Goal: Check status: Check status

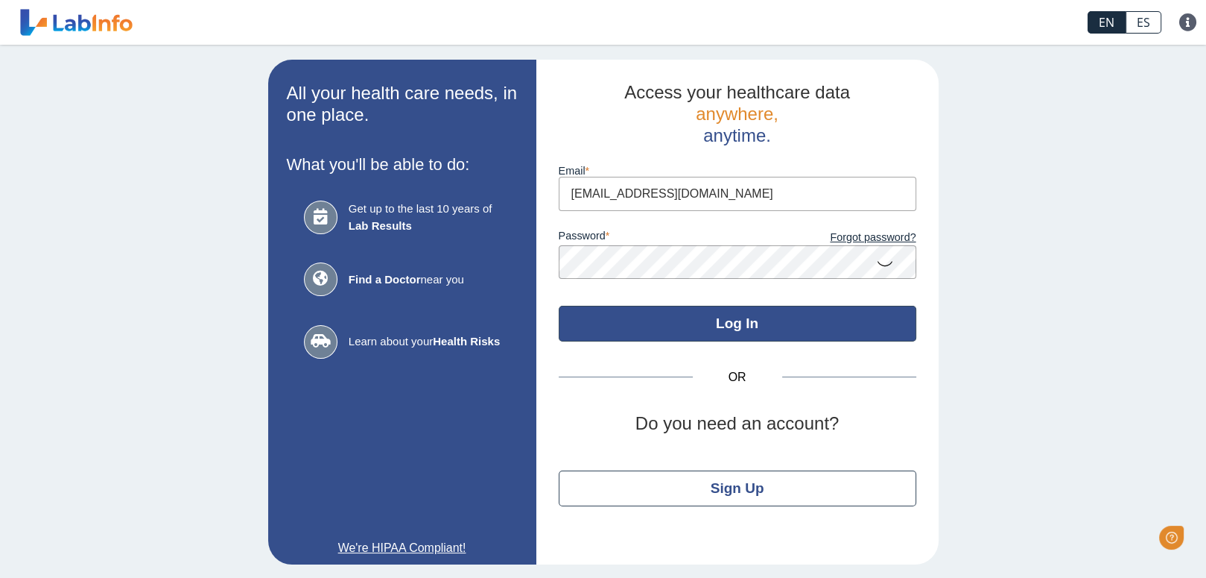
type input "[EMAIL_ADDRESS][DOMAIN_NAME]"
click at [724, 321] on button "Log In" at bounding box center [738, 324] width 358 height 36
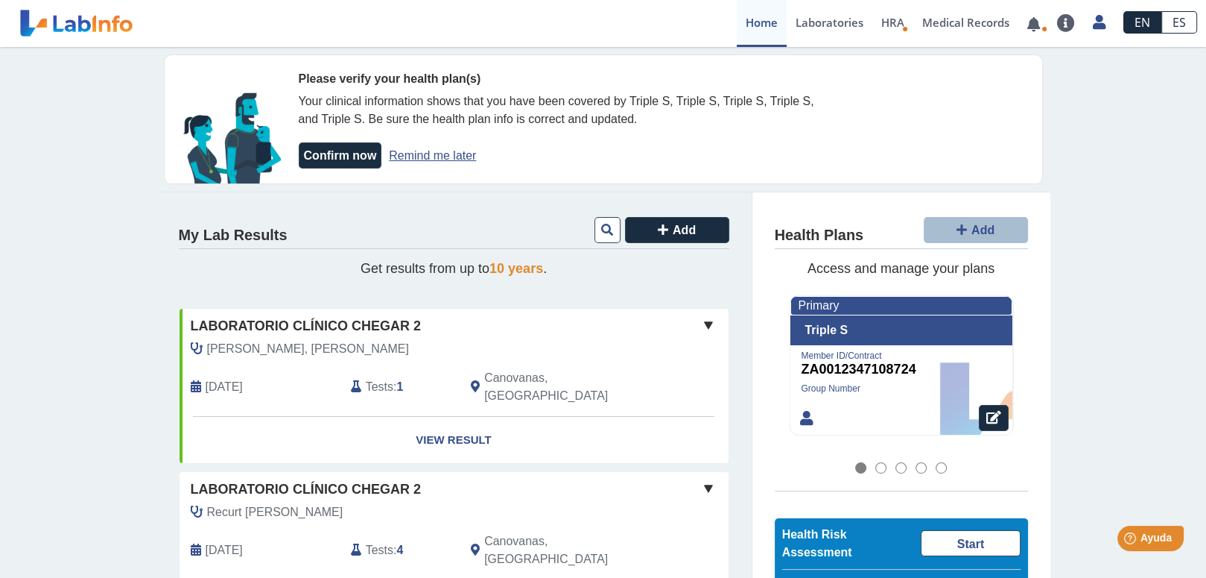
click at [426, 353] on div "[PERSON_NAME], [PERSON_NAME]" at bounding box center [420, 349] width 481 height 18
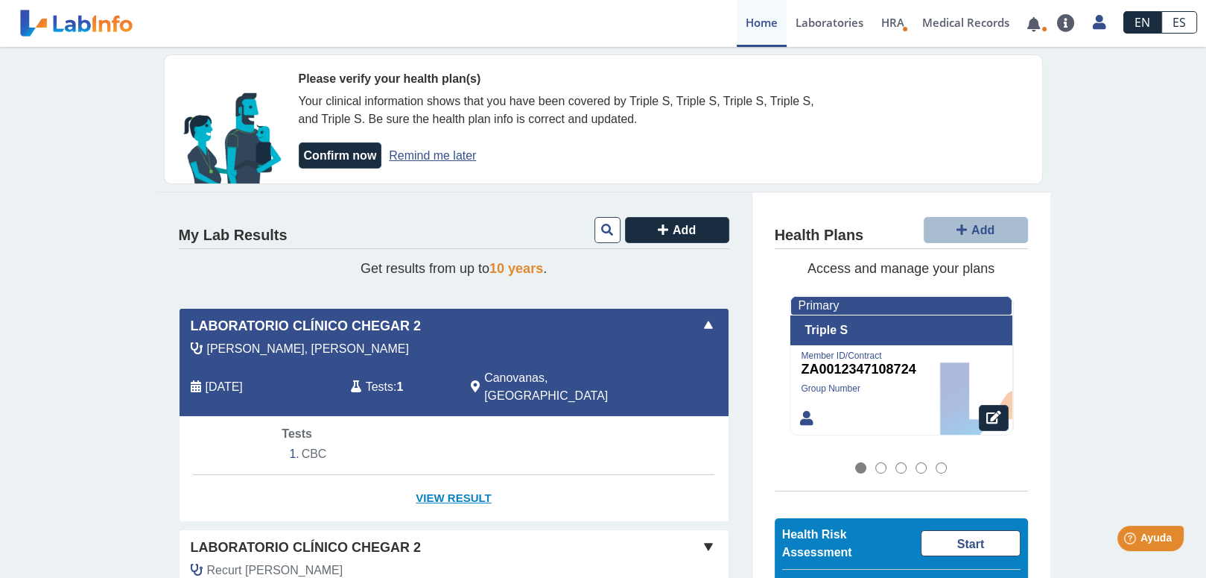
click at [448, 475] on link "View Result" at bounding box center [454, 498] width 549 height 47
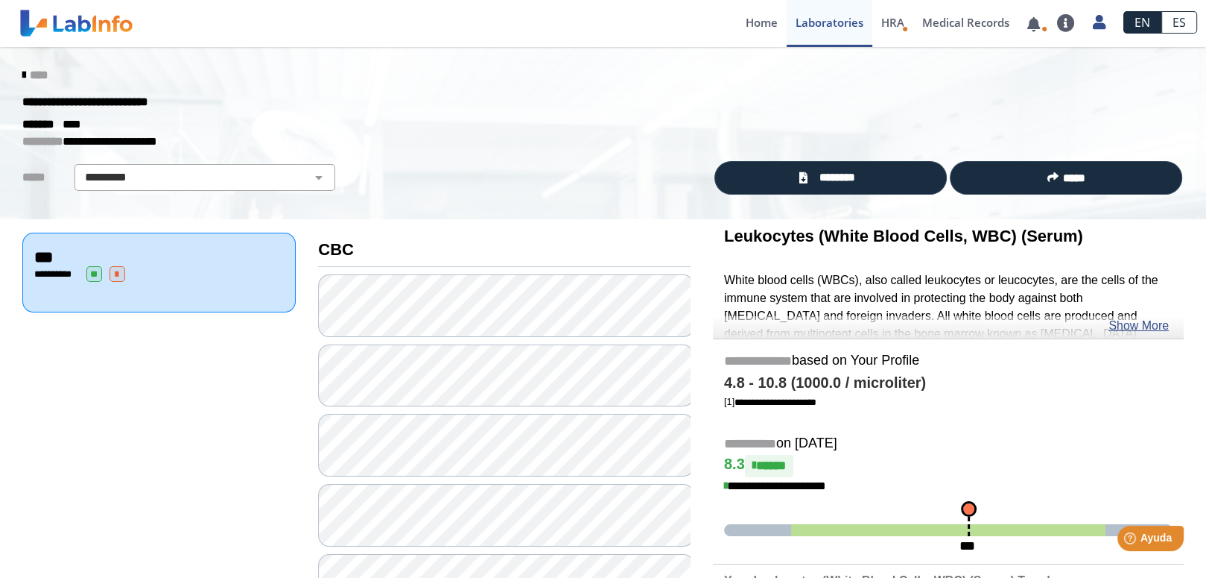
scroll to position [248, 0]
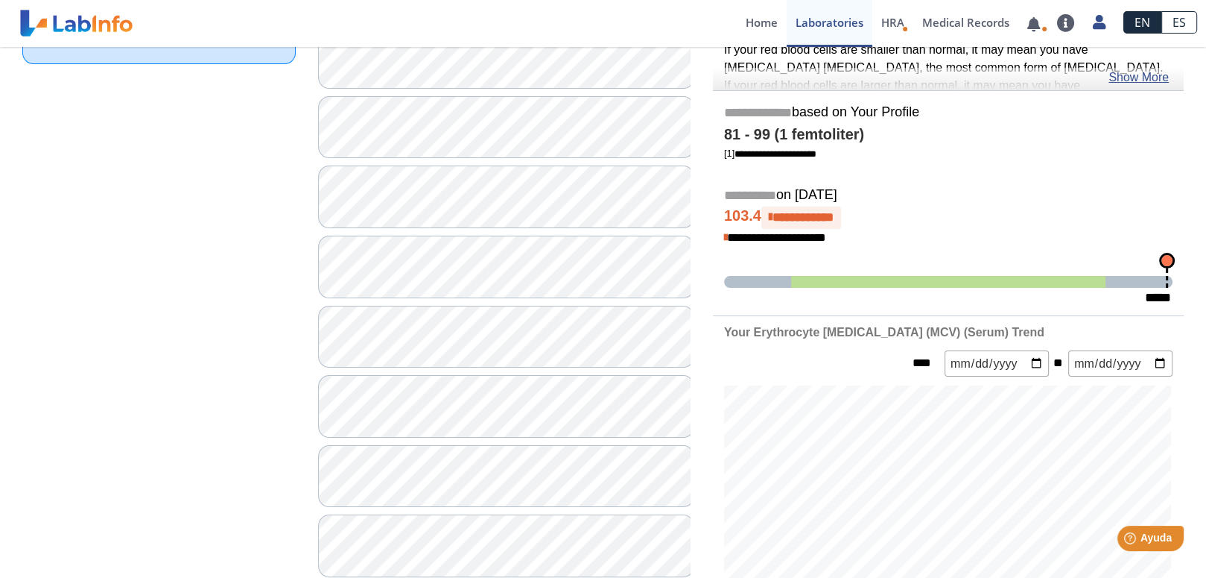
scroll to position [496, 0]
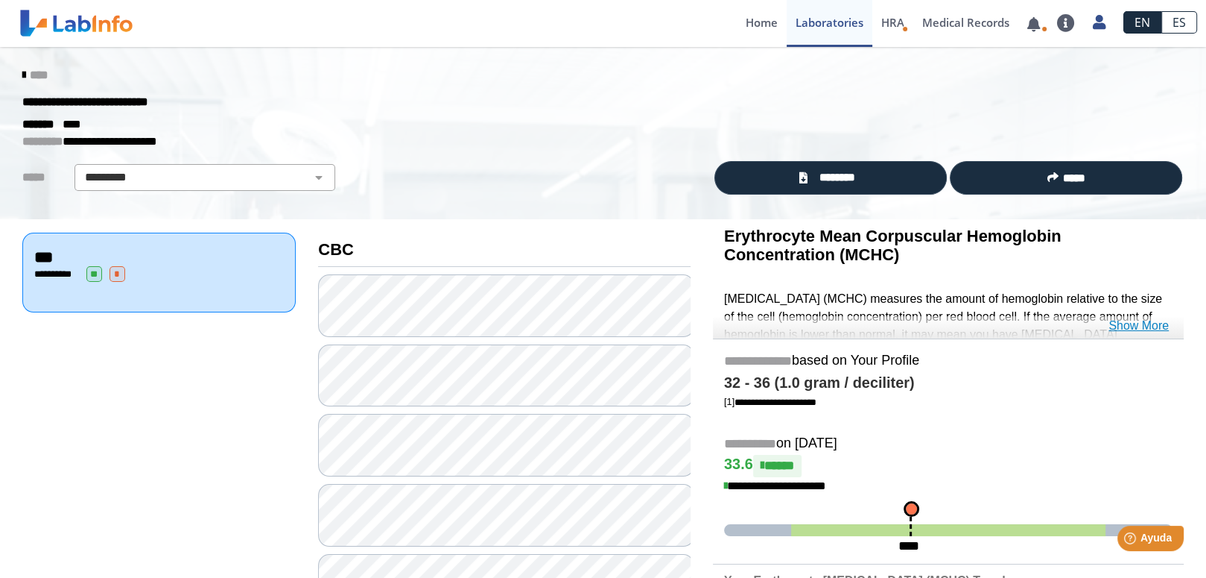
click at [1148, 326] on link "Show More" at bounding box center [1139, 326] width 60 height 18
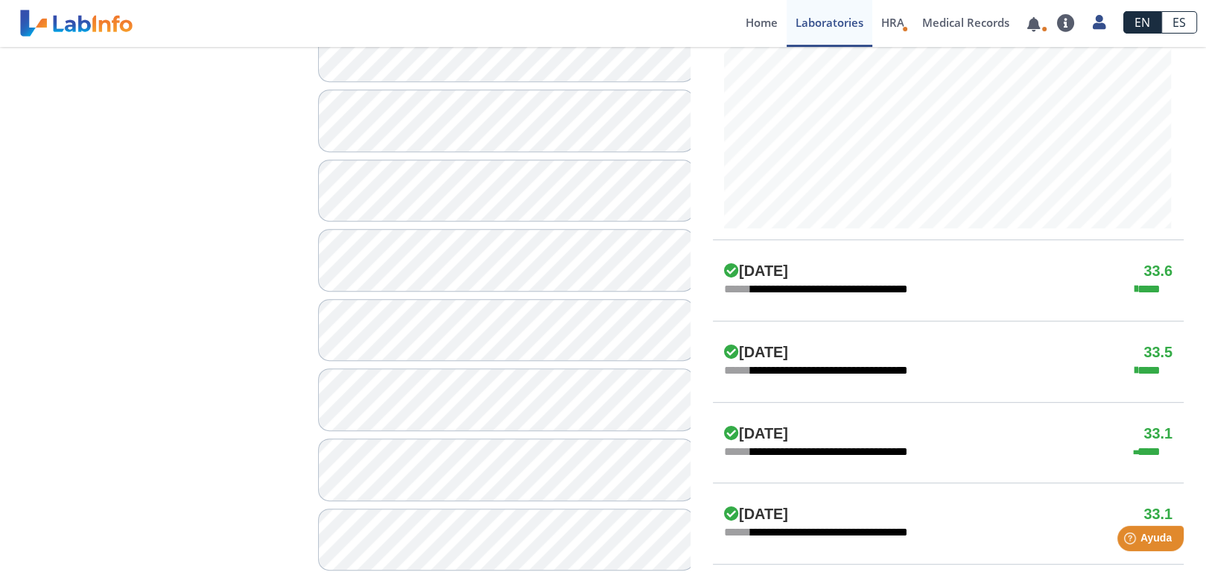
scroll to position [745, 0]
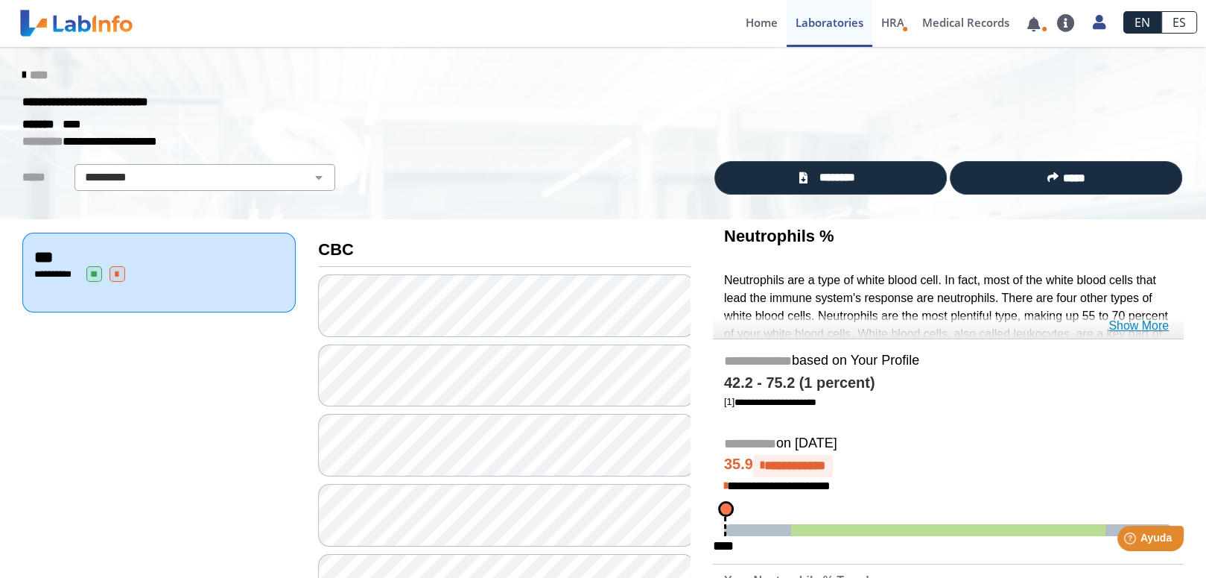
click at [1152, 323] on link "Show More" at bounding box center [1139, 326] width 60 height 18
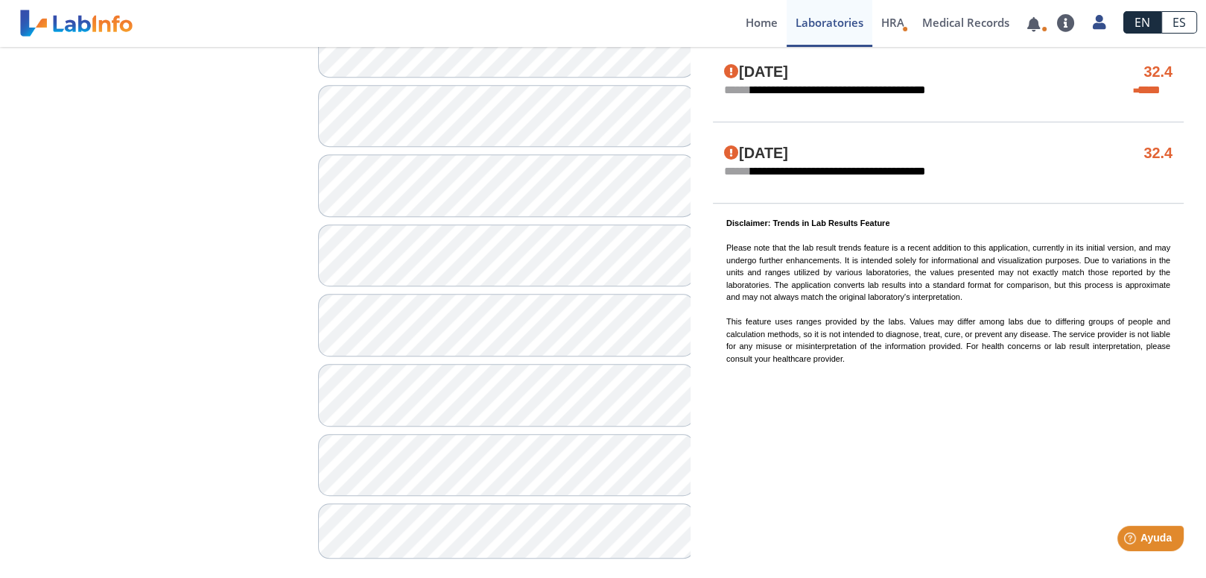
scroll to position [1184, 0]
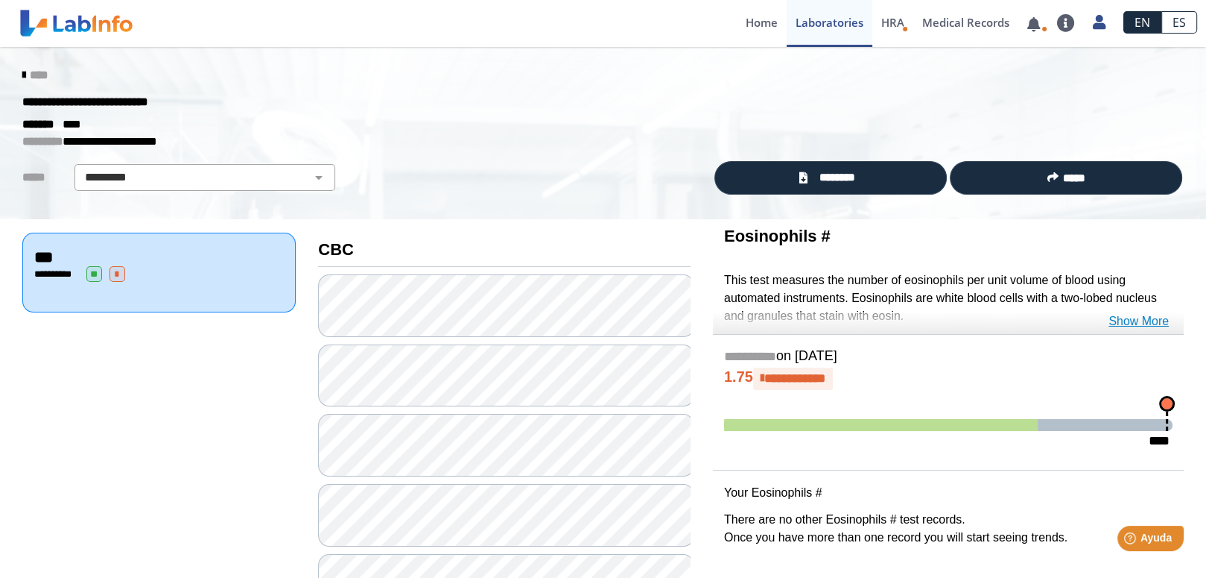
click at [1133, 319] on link "Show More" at bounding box center [1139, 321] width 60 height 18
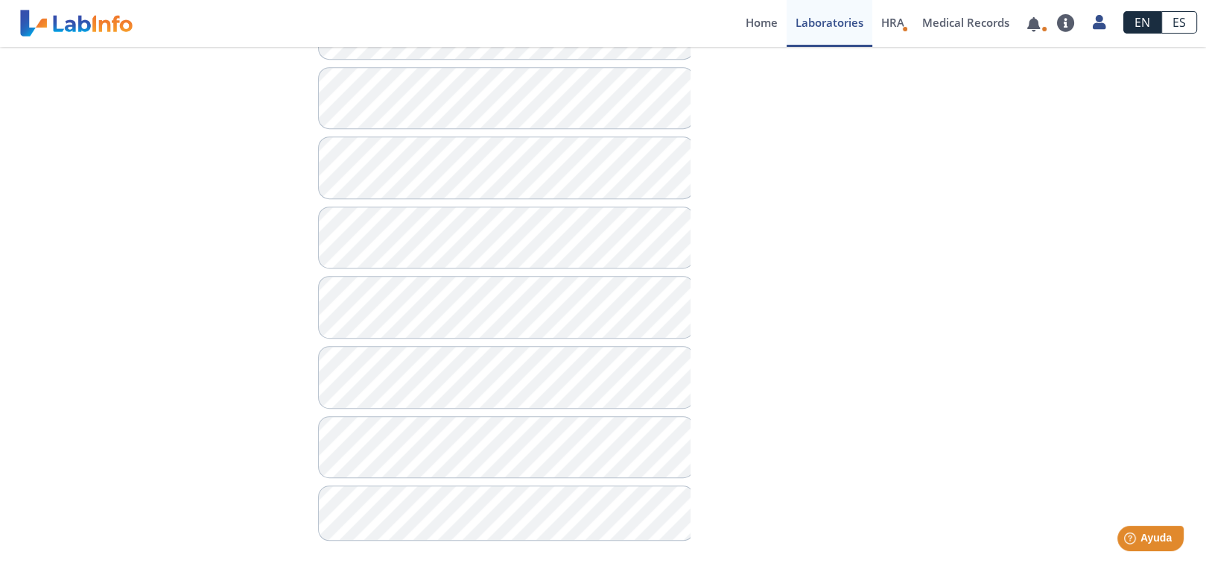
scroll to position [936, 0]
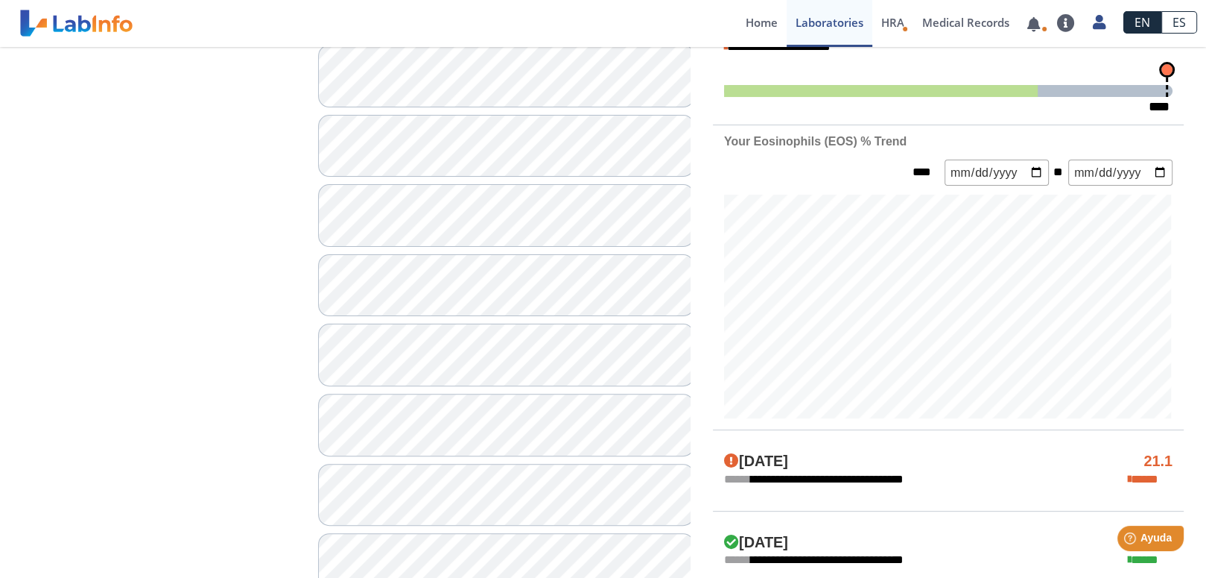
scroll to position [191, 0]
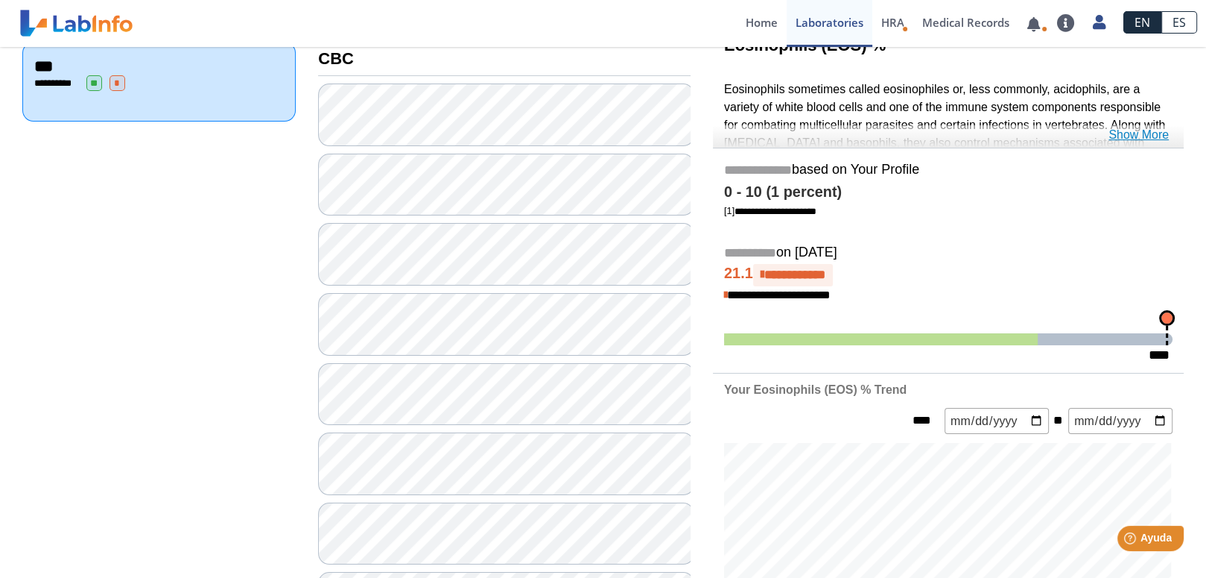
click at [1142, 130] on link "Show More" at bounding box center [1139, 135] width 60 height 18
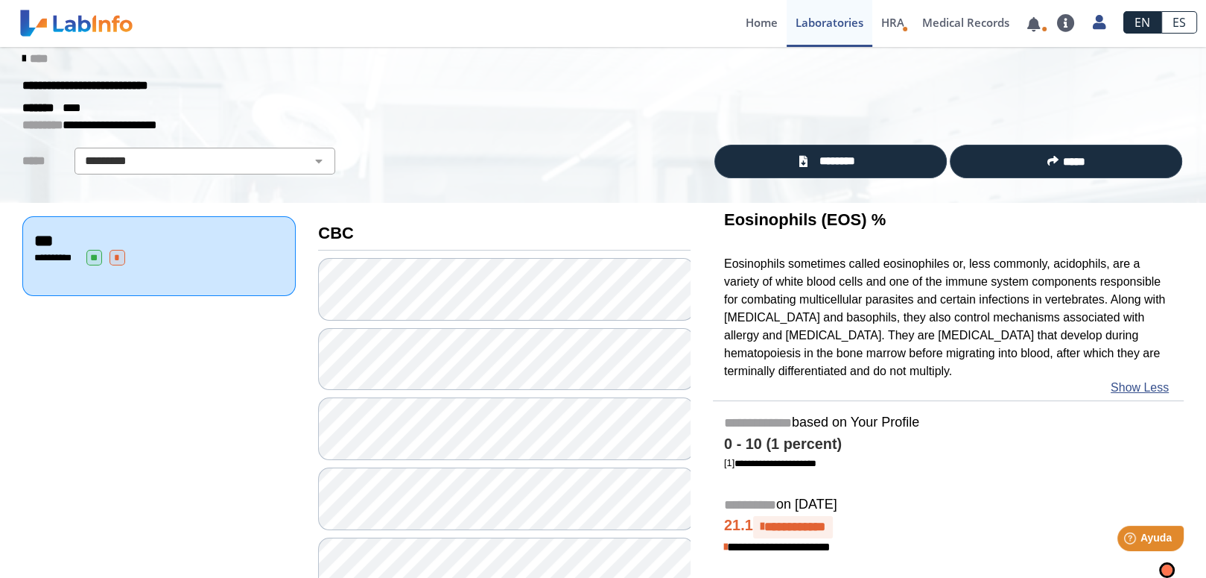
scroll to position [0, 0]
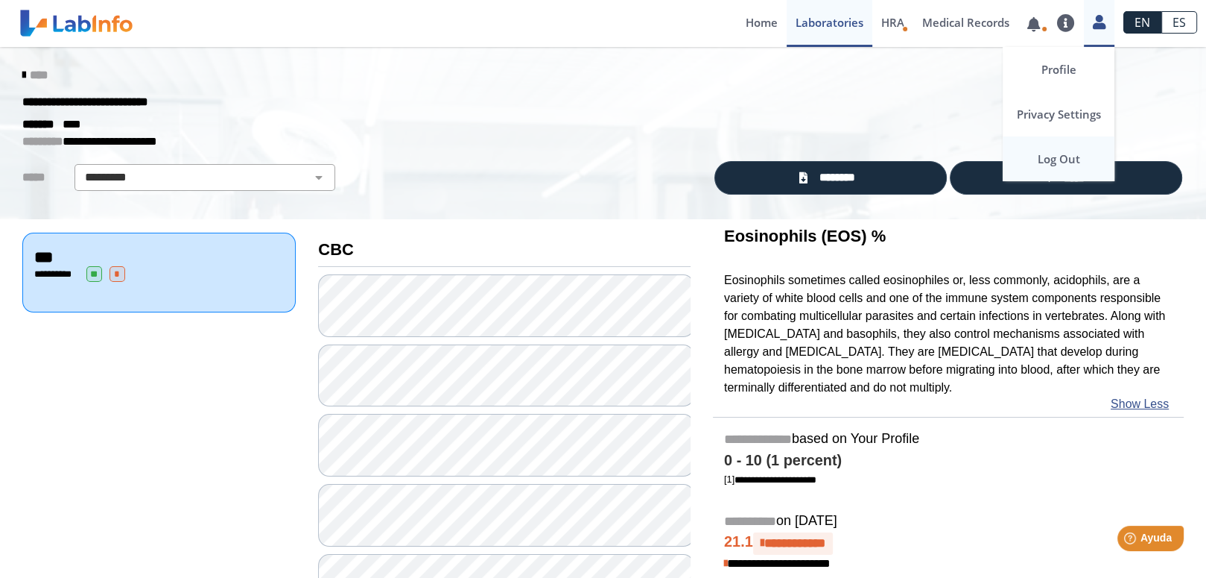
click at [1063, 151] on link "Log Out" at bounding box center [1059, 158] width 112 height 45
